Goal: Use online tool/utility: Utilize a website feature to perform a specific function

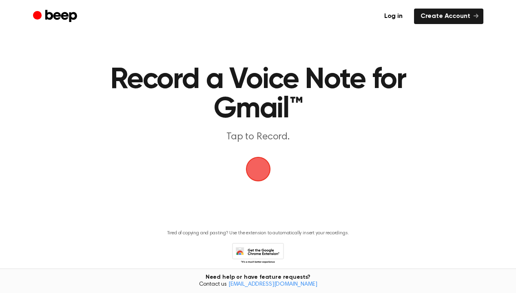
click at [256, 175] on span "button" at bounding box center [257, 169] width 25 height 25
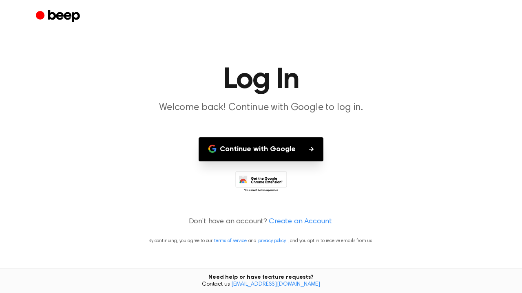
click at [276, 155] on button "Continue with Google" at bounding box center [261, 149] width 125 height 24
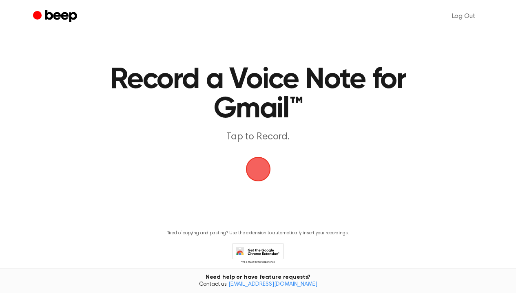
click at [253, 173] on span "button" at bounding box center [257, 169] width 25 height 25
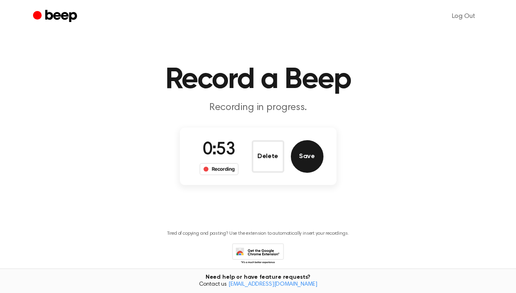
click at [308, 159] on button "Save" at bounding box center [307, 156] width 33 height 33
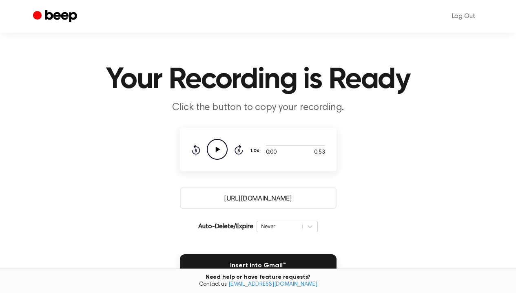
scroll to position [78, 0]
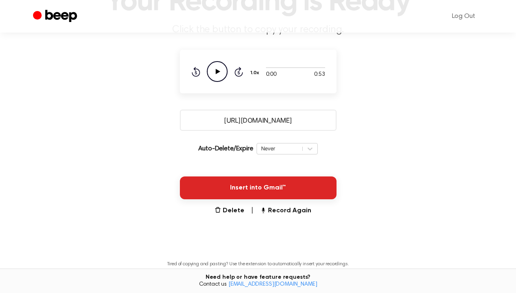
click at [253, 194] on button "Insert into Gmail™" at bounding box center [258, 188] width 157 height 23
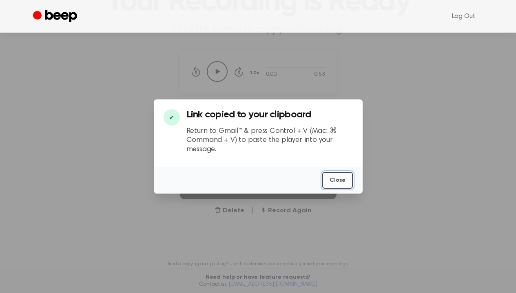
click at [333, 179] on button "Close" at bounding box center [337, 180] width 31 height 17
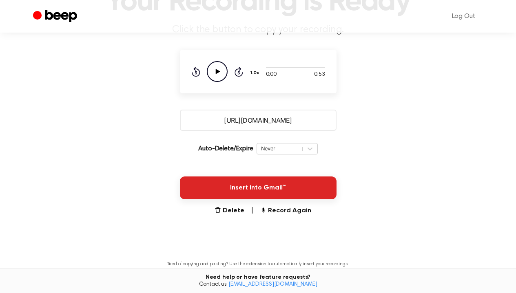
click at [309, 194] on button "Insert into Gmail™" at bounding box center [258, 188] width 157 height 23
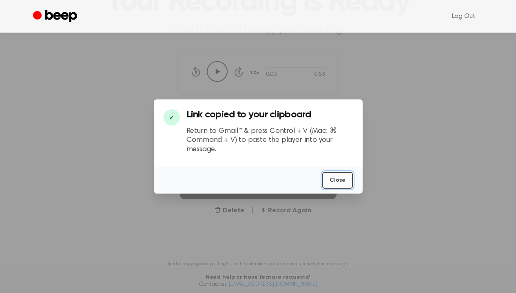
click at [341, 181] on button "Close" at bounding box center [337, 180] width 31 height 17
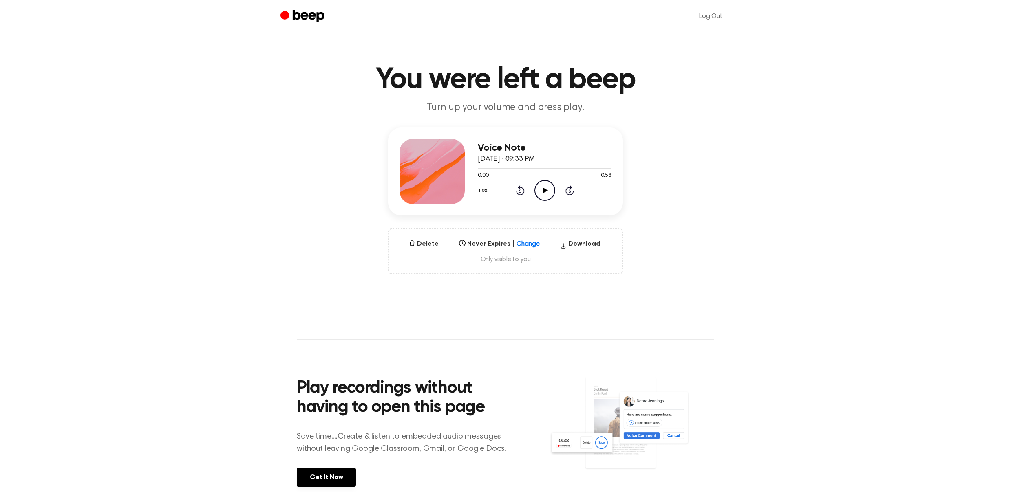
click at [547, 193] on icon "Play Audio" at bounding box center [544, 190] width 21 height 21
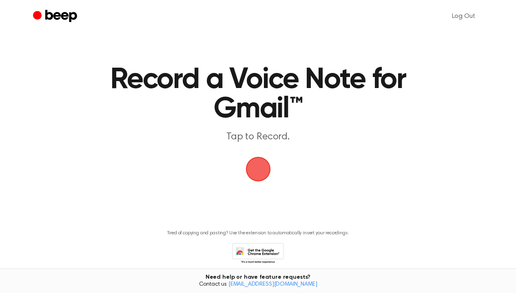
click at [258, 168] on span "button" at bounding box center [257, 169] width 35 height 35
